Goal: Information Seeking & Learning: Learn about a topic

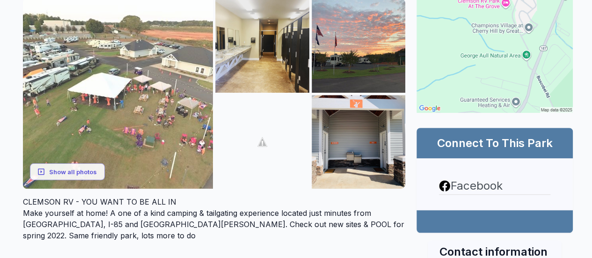
scroll to position [140, 0]
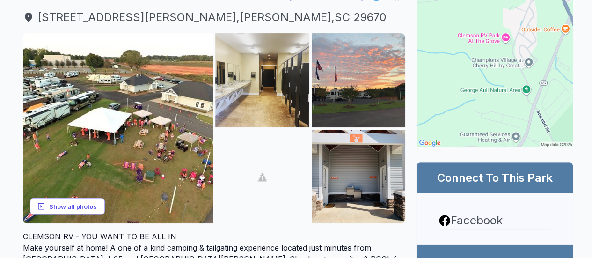
click at [82, 197] on button "Show all photos" at bounding box center [67, 205] width 75 height 17
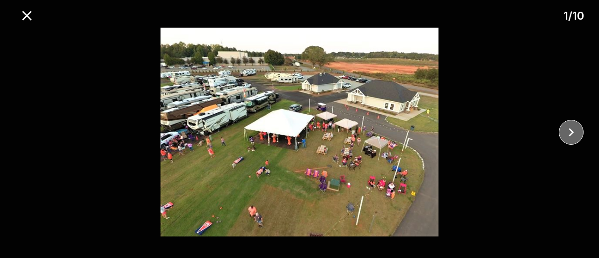
click at [574, 133] on icon "close" at bounding box center [571, 132] width 16 height 16
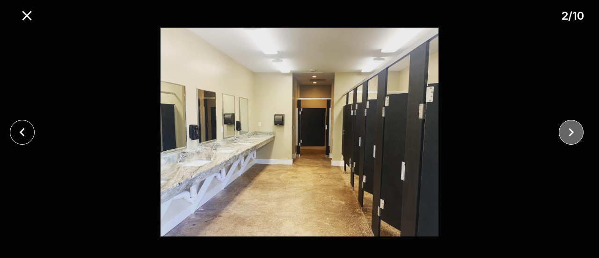
click at [574, 133] on icon "close" at bounding box center [571, 132] width 16 height 16
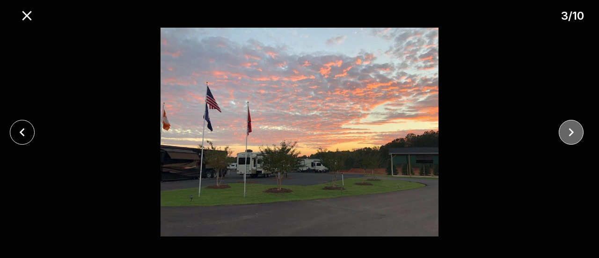
click at [574, 133] on icon "close" at bounding box center [571, 132] width 16 height 16
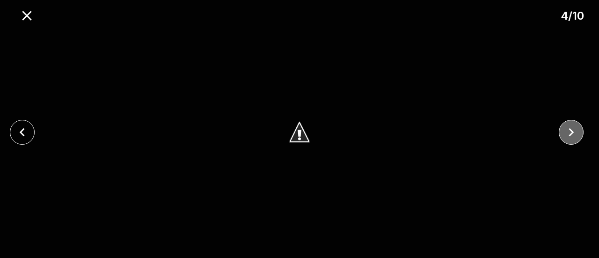
click at [574, 133] on icon "close" at bounding box center [571, 132] width 16 height 16
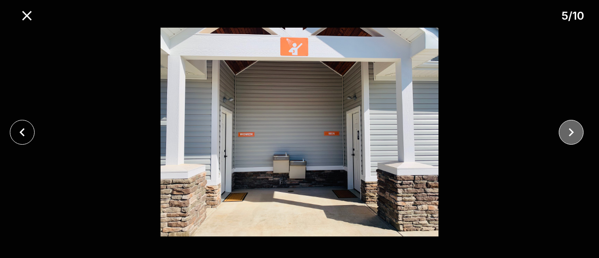
click at [574, 133] on icon "close" at bounding box center [571, 132] width 16 height 16
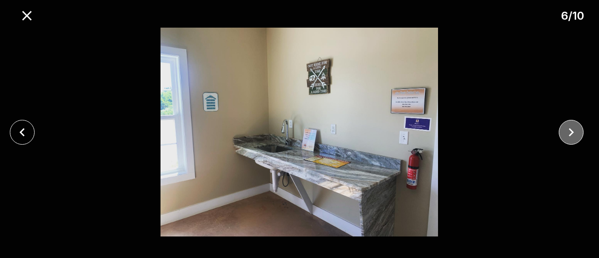
click at [574, 133] on icon "close" at bounding box center [571, 132] width 16 height 16
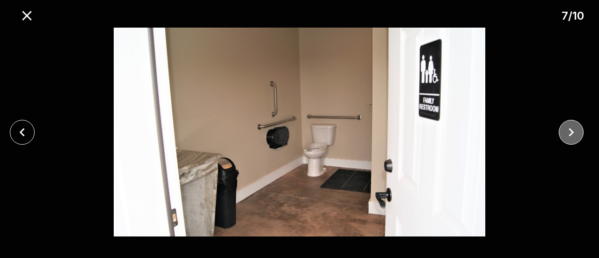
click at [574, 133] on icon "close" at bounding box center [571, 132] width 16 height 16
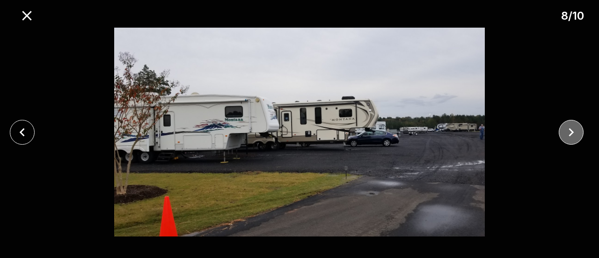
click at [574, 133] on icon "close" at bounding box center [571, 132] width 16 height 16
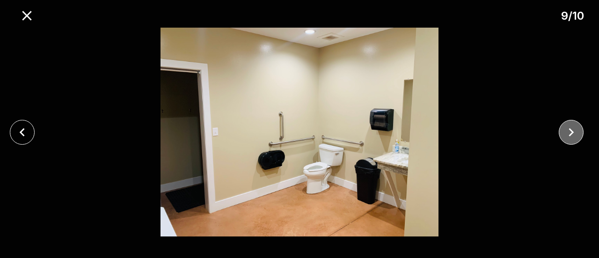
click at [574, 133] on icon "close" at bounding box center [571, 132] width 16 height 16
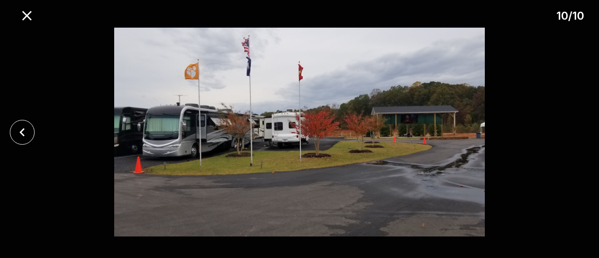
click at [574, 133] on div at bounding box center [299, 132] width 599 height 209
click at [22, 19] on icon "close" at bounding box center [26, 15] width 9 height 9
